Goal: Information Seeking & Learning: Learn about a topic

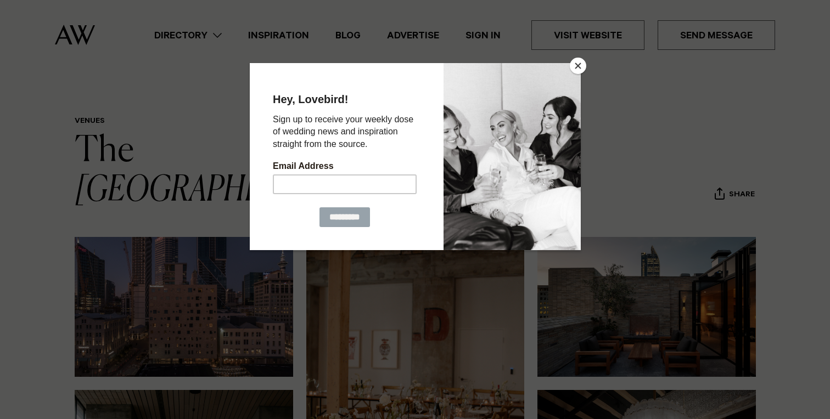
click at [576, 65] on button "Close" at bounding box center [578, 66] width 16 height 16
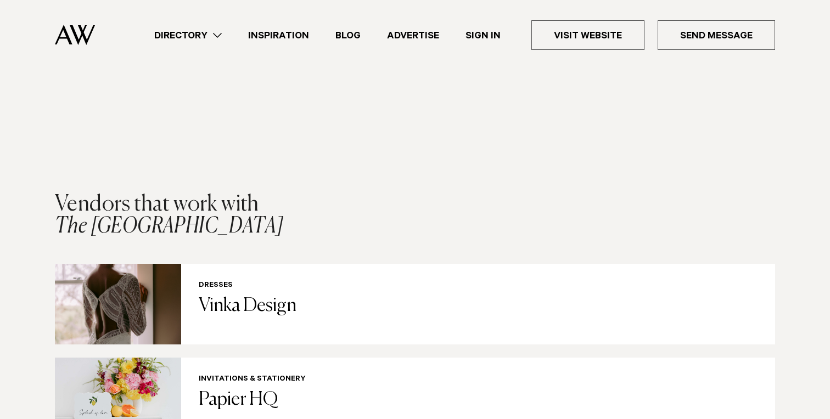
scroll to position [1935, 0]
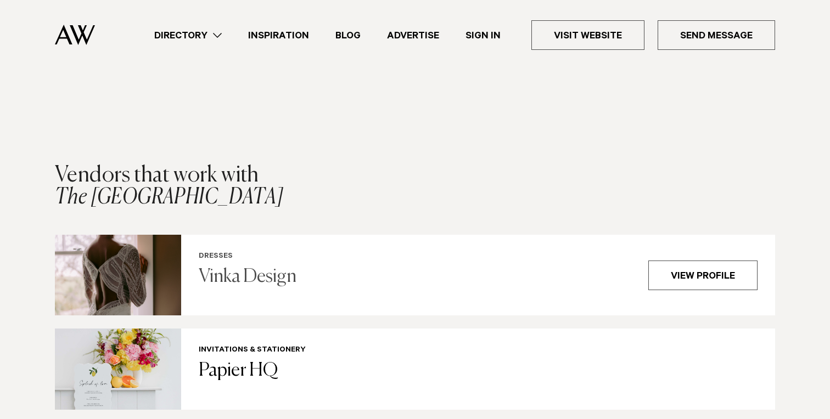
click at [227, 266] on h3 "Vinka Design" at bounding box center [417, 277] width 436 height 22
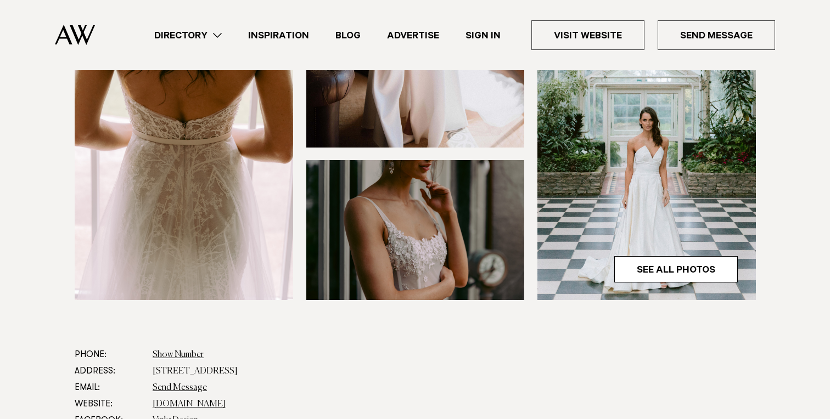
scroll to position [349, 0]
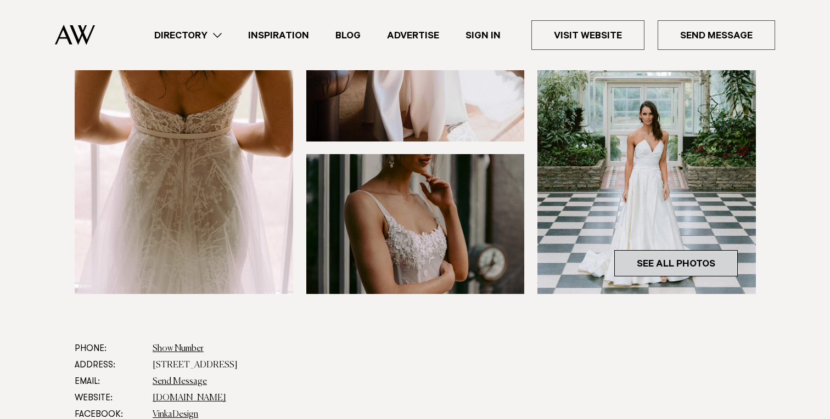
click at [685, 262] on link "See All Photos" at bounding box center [675, 263] width 123 height 26
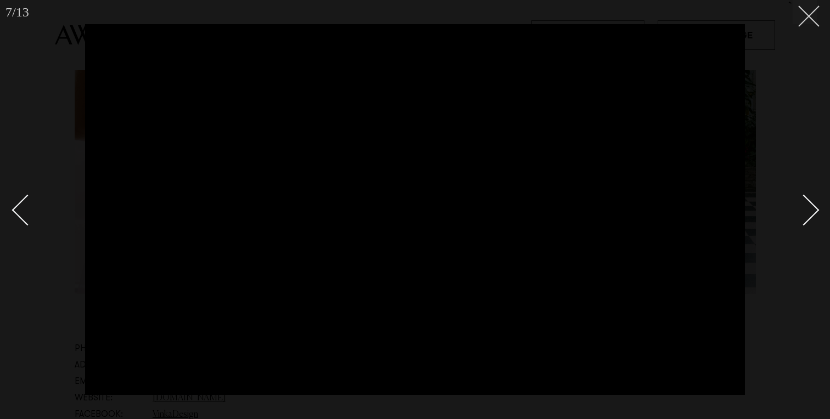
click at [814, 19] on button at bounding box center [804, 12] width 24 height 24
